Goal: Find specific page/section: Find specific page/section

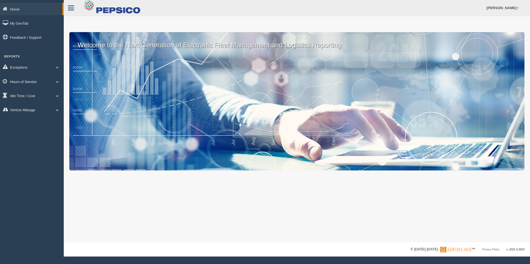
click at [35, 84] on link "Hours of Service" at bounding box center [32, 81] width 64 height 12
click at [40, 94] on link "HOS Explanation Reports" at bounding box center [36, 94] width 52 height 10
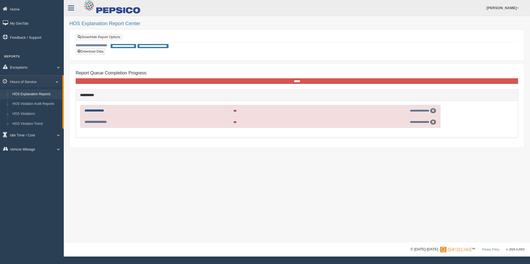
click at [104, 111] on link "**********" at bounding box center [94, 111] width 19 height 4
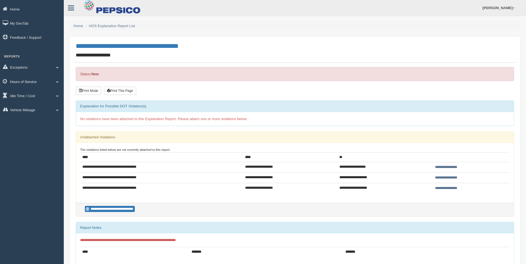
click at [40, 82] on link "Hours of Service" at bounding box center [32, 81] width 64 height 12
